Goal: Task Accomplishment & Management: Complete application form

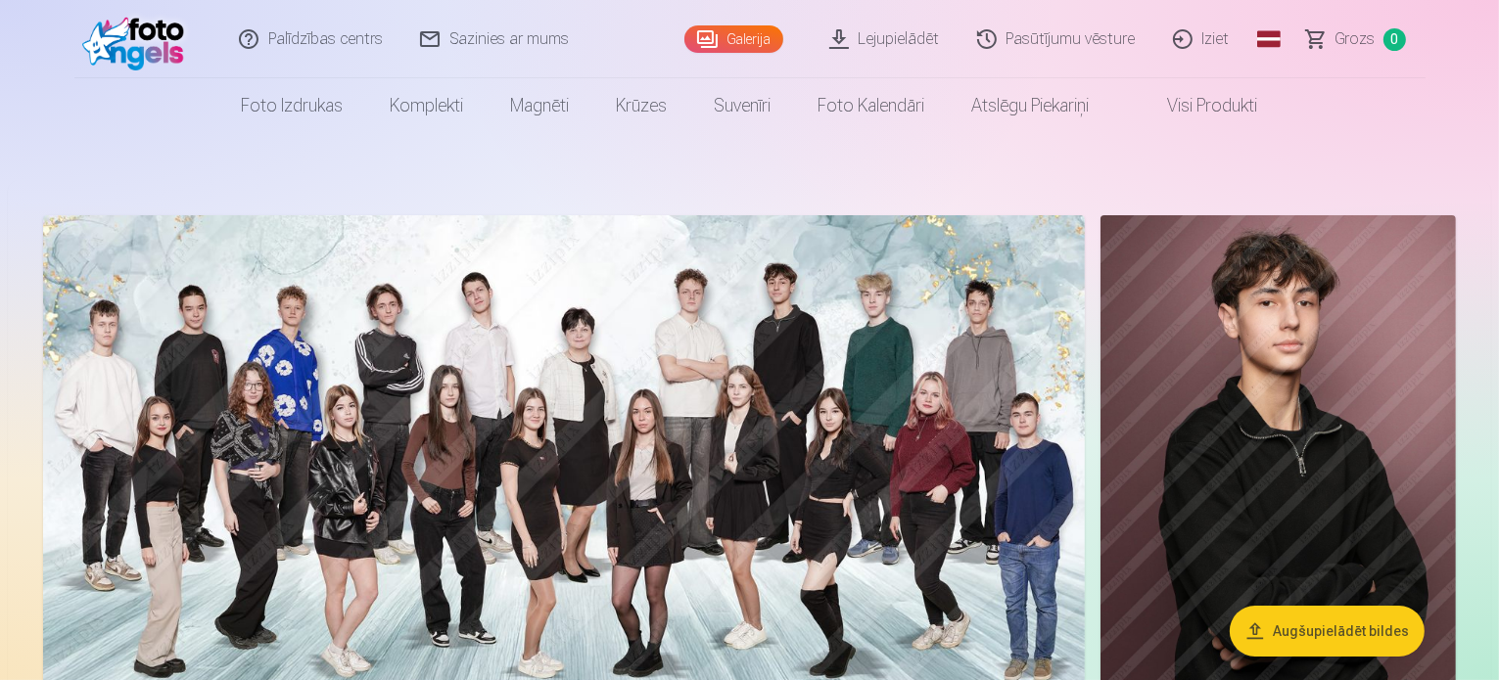
click at [1228, 41] on link "Iziet" at bounding box center [1202, 39] width 94 height 78
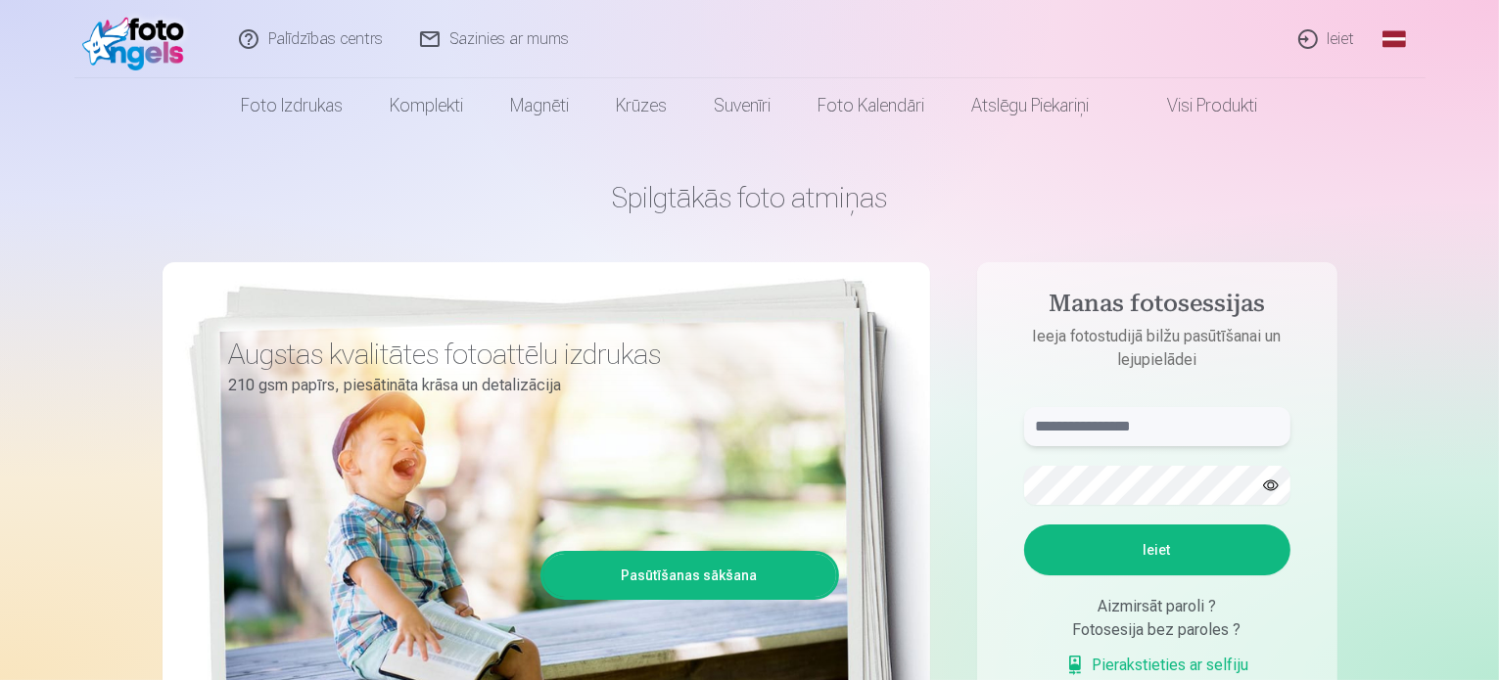
click at [1044, 421] on input "text" at bounding box center [1157, 426] width 266 height 39
type input "**********"
click at [1201, 543] on button "Ieiet" at bounding box center [1157, 550] width 266 height 51
